Goal: Find specific page/section: Find specific page/section

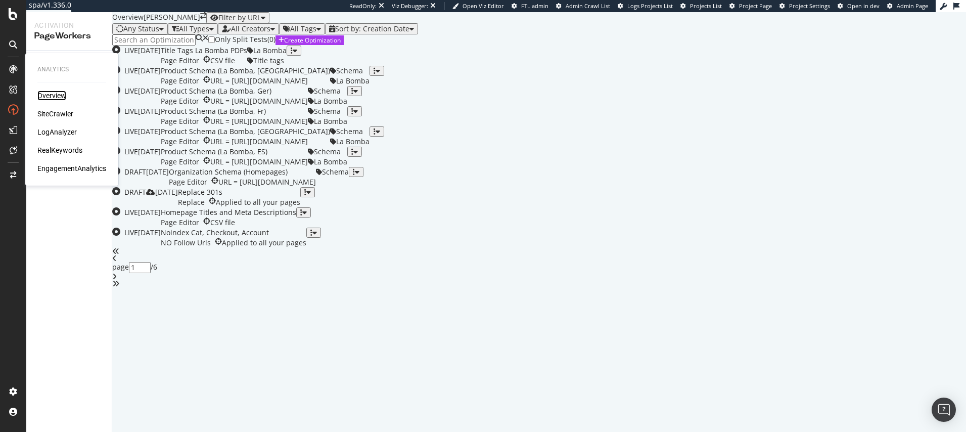
click at [51, 95] on div "Overview" at bounding box center [51, 96] width 29 height 10
